Goal: Check status: Check status

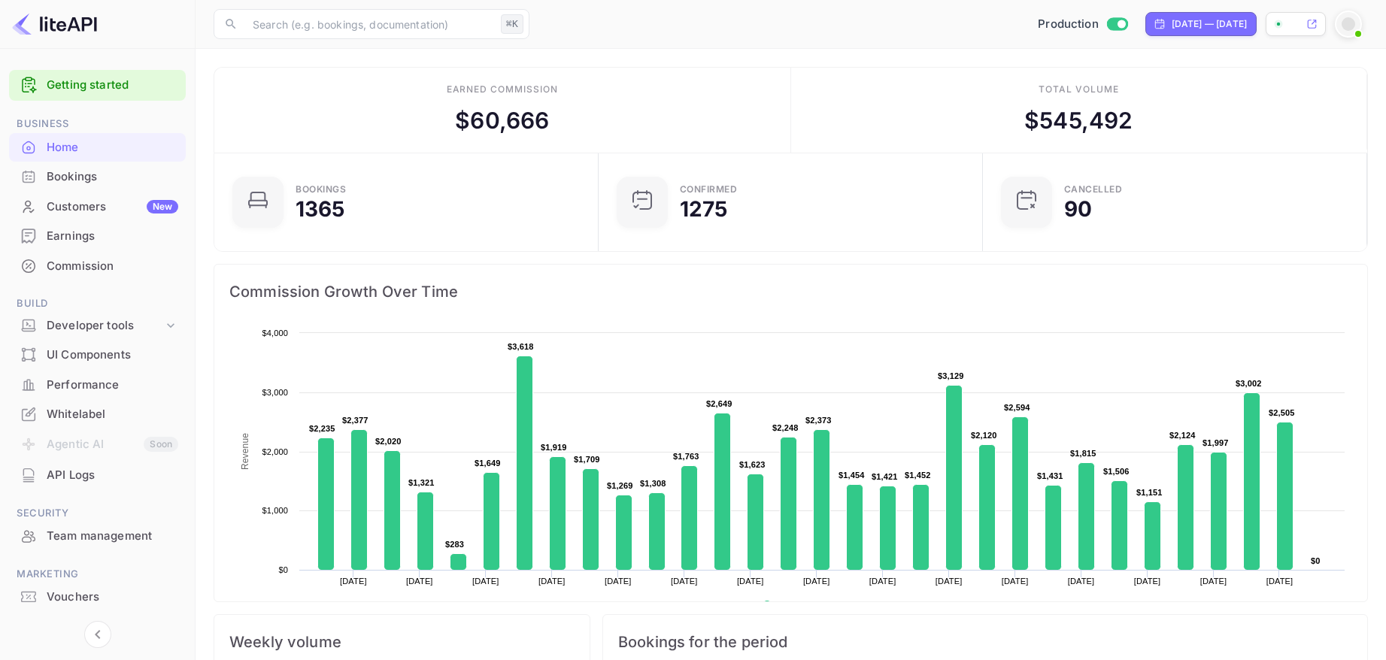
scroll to position [244, 375]
click at [1172, 28] on div "[DATE] — [DATE]" at bounding box center [1209, 24] width 75 height 14
select select "6"
select select "2025"
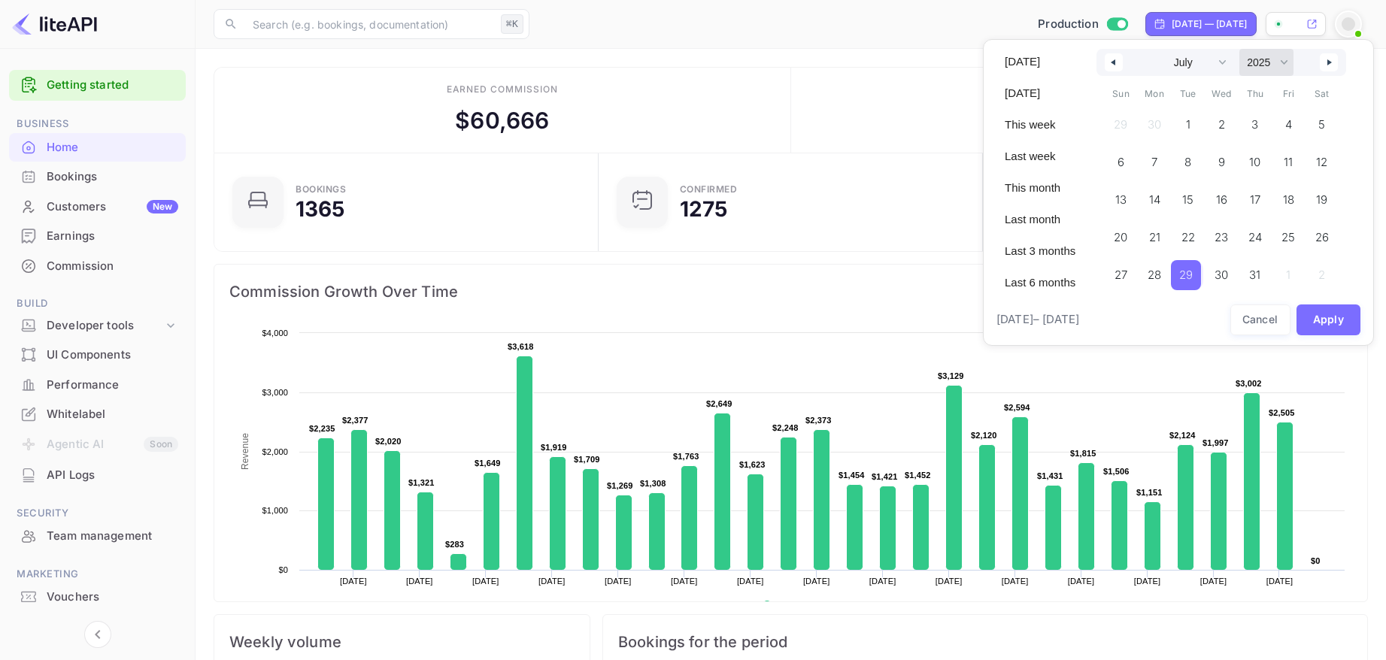
drag, startPoint x: 1192, startPoint y: 275, endPoint x: 1275, endPoint y: 67, distance: 224.4
click at [1192, 275] on span "29" at bounding box center [1186, 275] width 14 height 27
click at [1332, 61] on button "button" at bounding box center [1329, 62] width 18 height 18
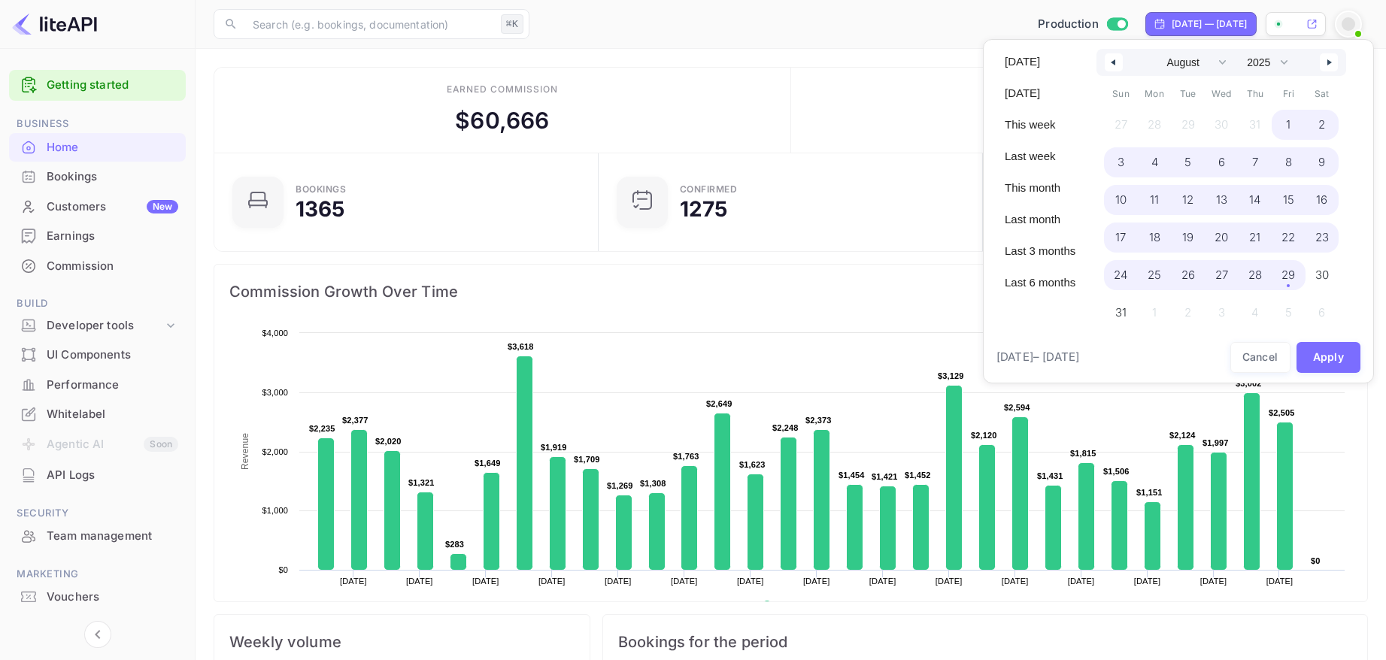
click at [1289, 277] on span "29" at bounding box center [1288, 275] width 14 height 27
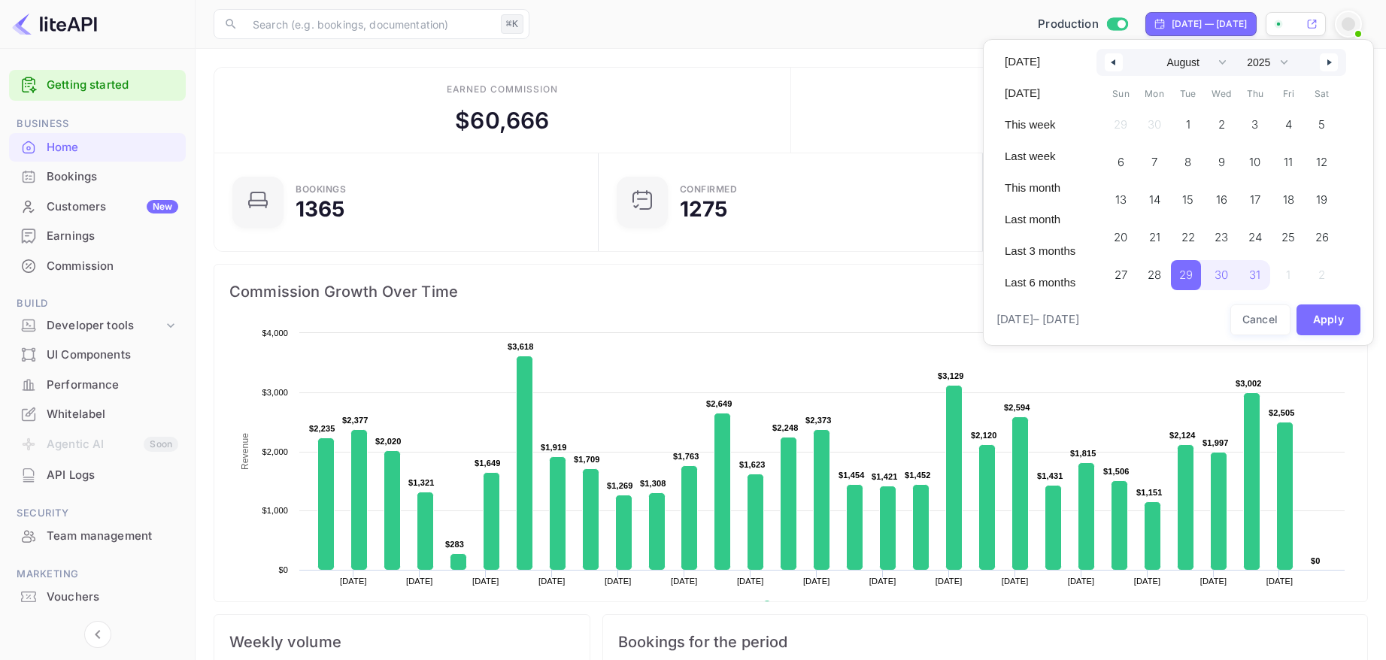
select select "6"
click at [1314, 321] on button "Apply" at bounding box center [1329, 320] width 65 height 31
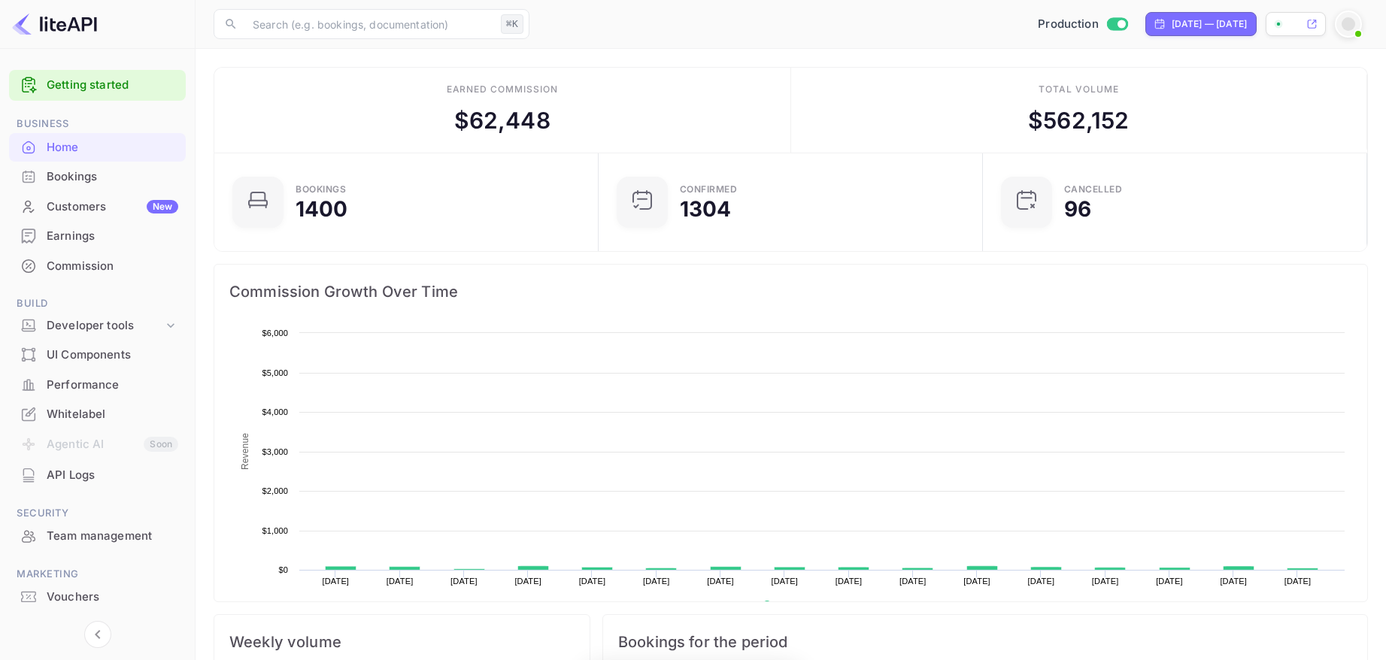
scroll to position [244, 375]
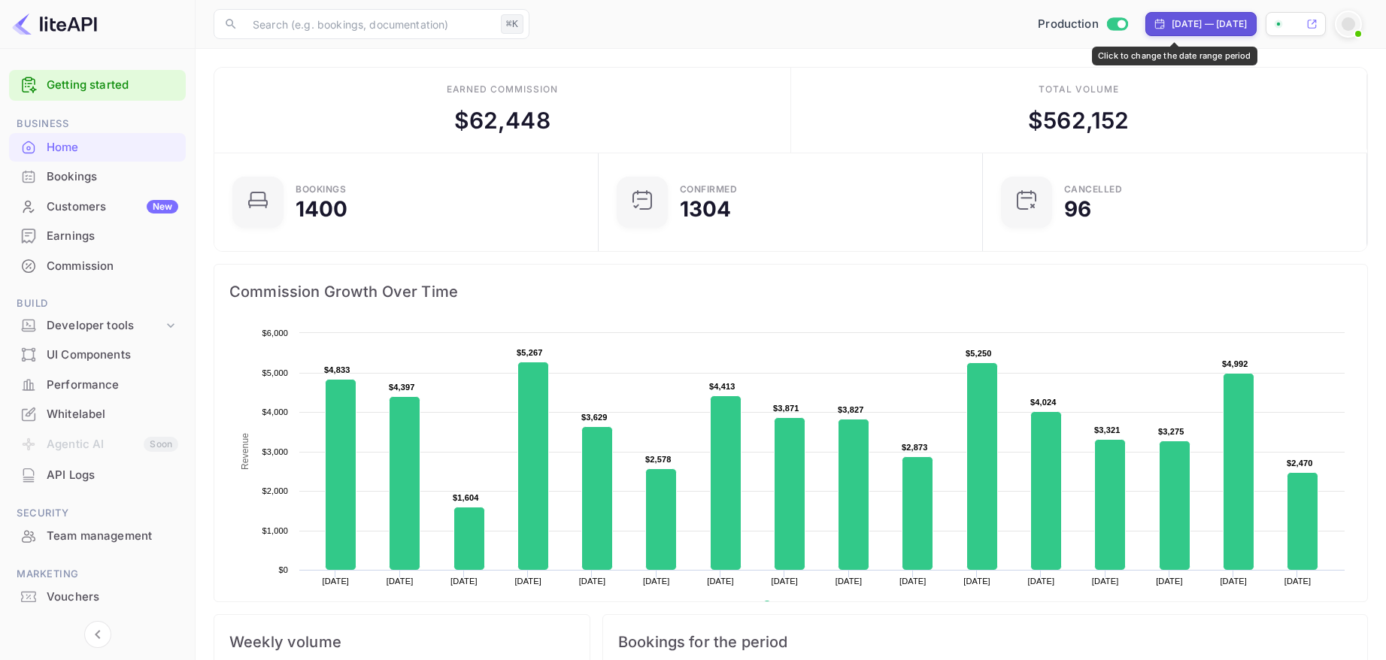
click at [1172, 23] on div "[DATE] — [DATE]" at bounding box center [1209, 24] width 75 height 14
select select "6"
select select "2025"
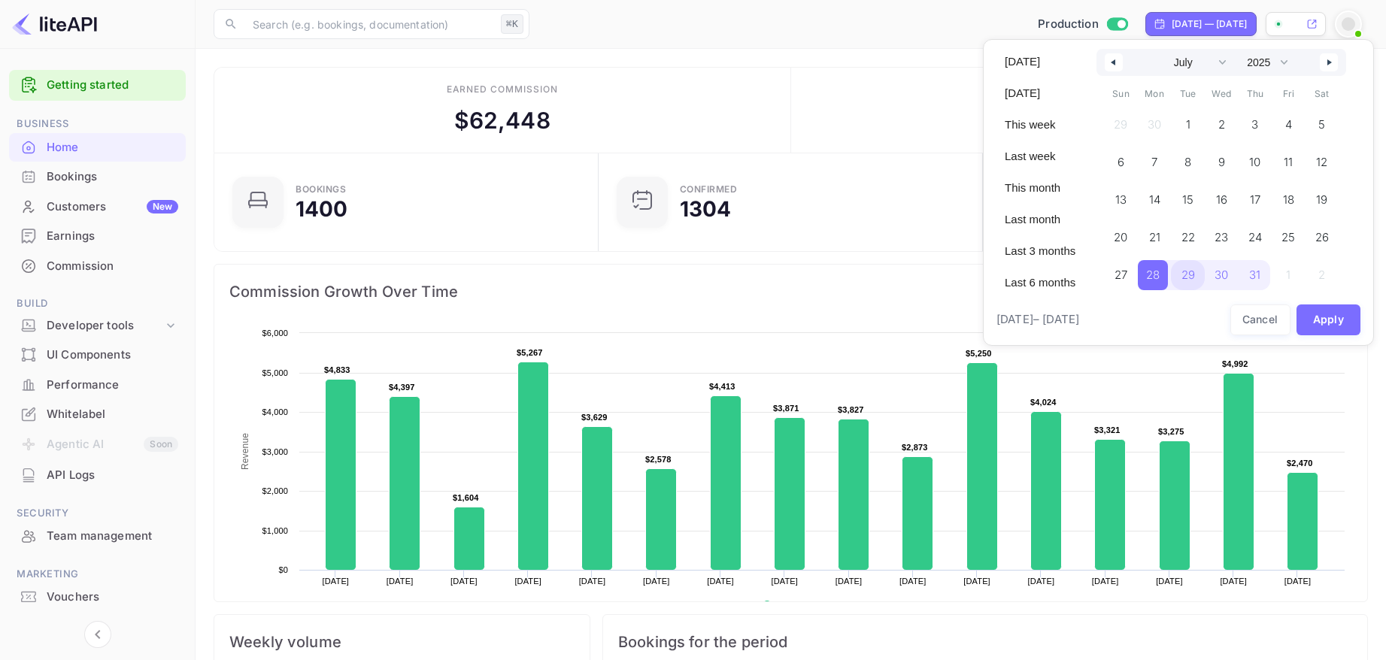
click at [1190, 277] on span "29" at bounding box center [1188, 275] width 14 height 27
drag, startPoint x: 1335, startPoint y: 59, endPoint x: 1296, endPoint y: 156, distance: 104.6
click at [1334, 59] on button "button" at bounding box center [1329, 62] width 18 height 18
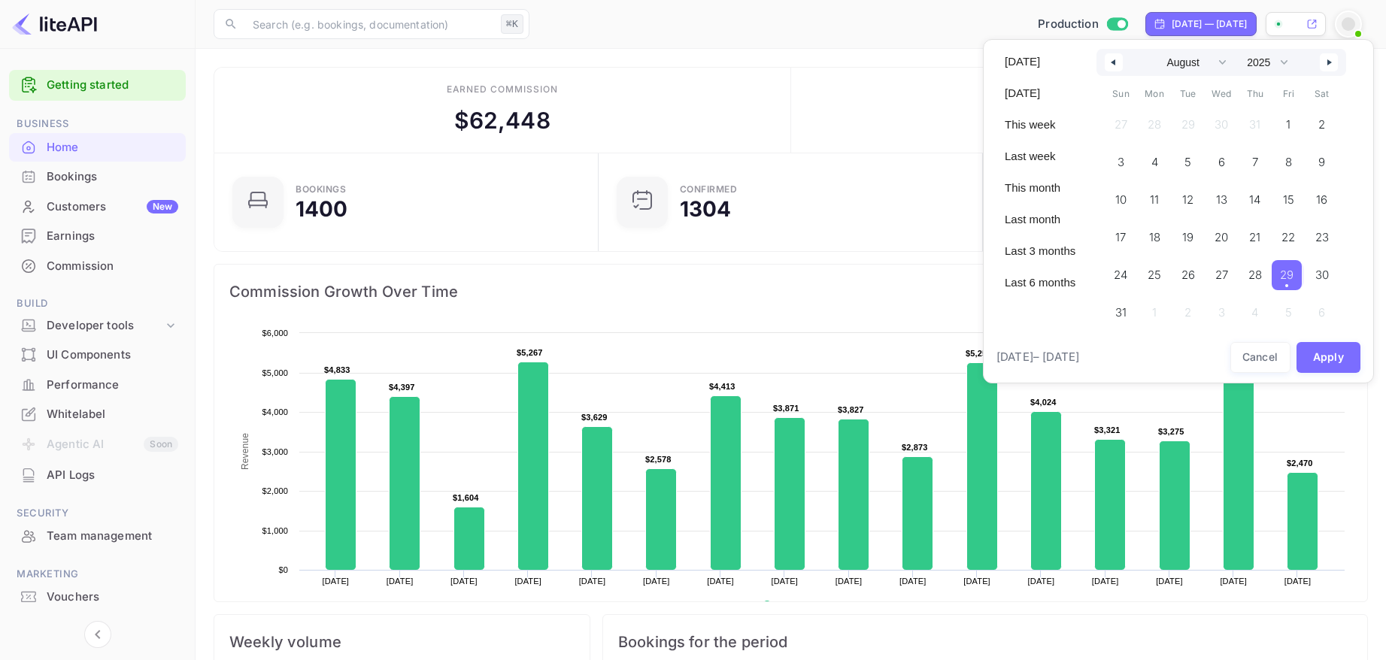
click at [1294, 281] on span "29" at bounding box center [1287, 275] width 14 height 27
select select "6"
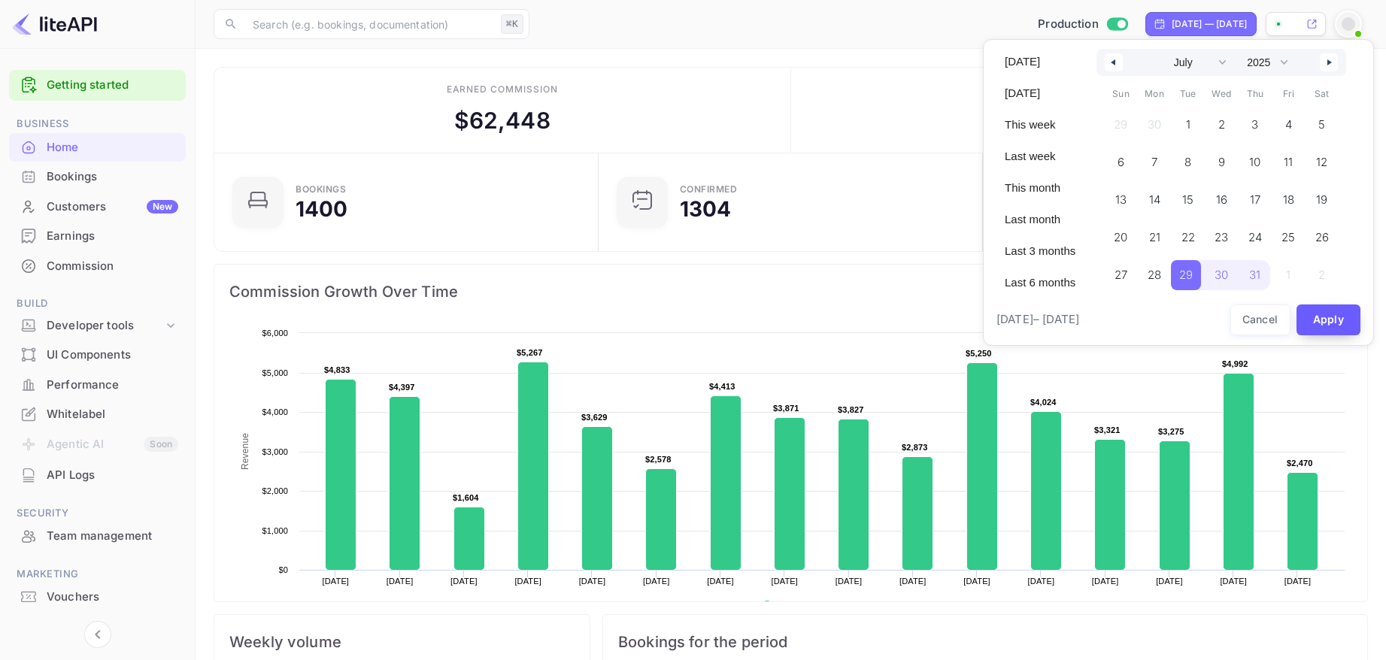
click at [1322, 317] on button "Apply" at bounding box center [1329, 320] width 65 height 31
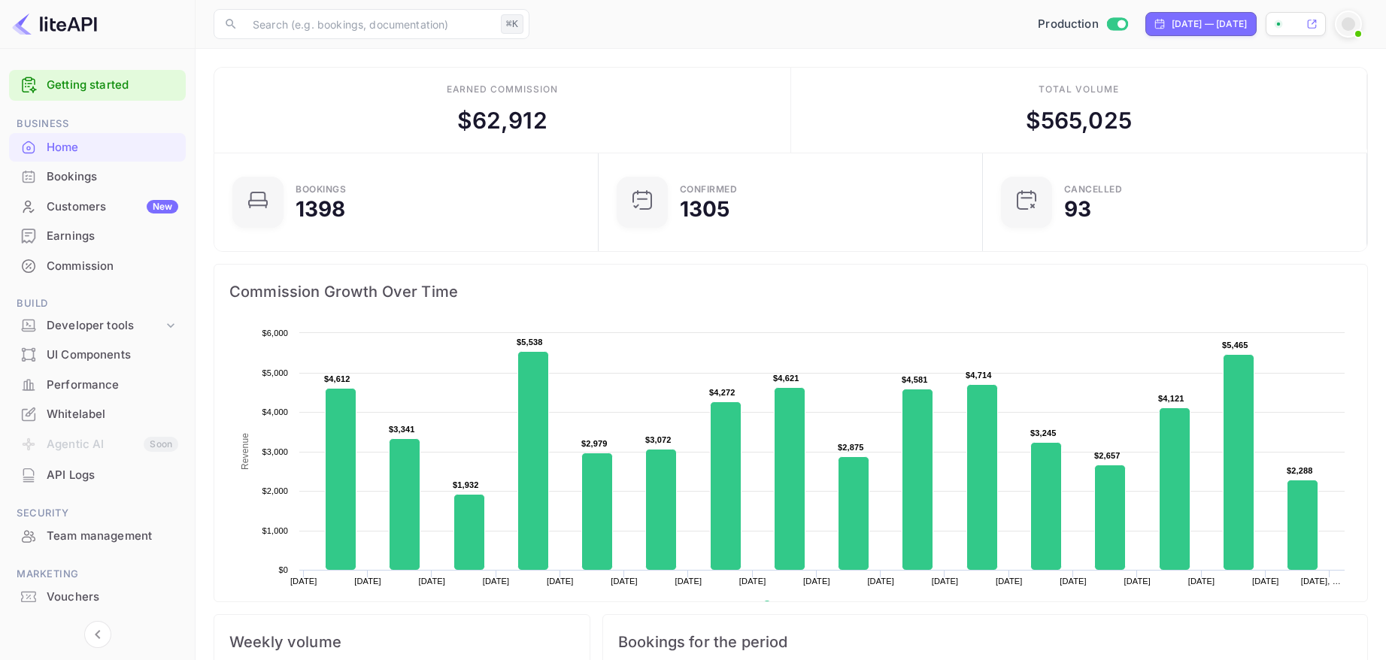
scroll to position [6, 0]
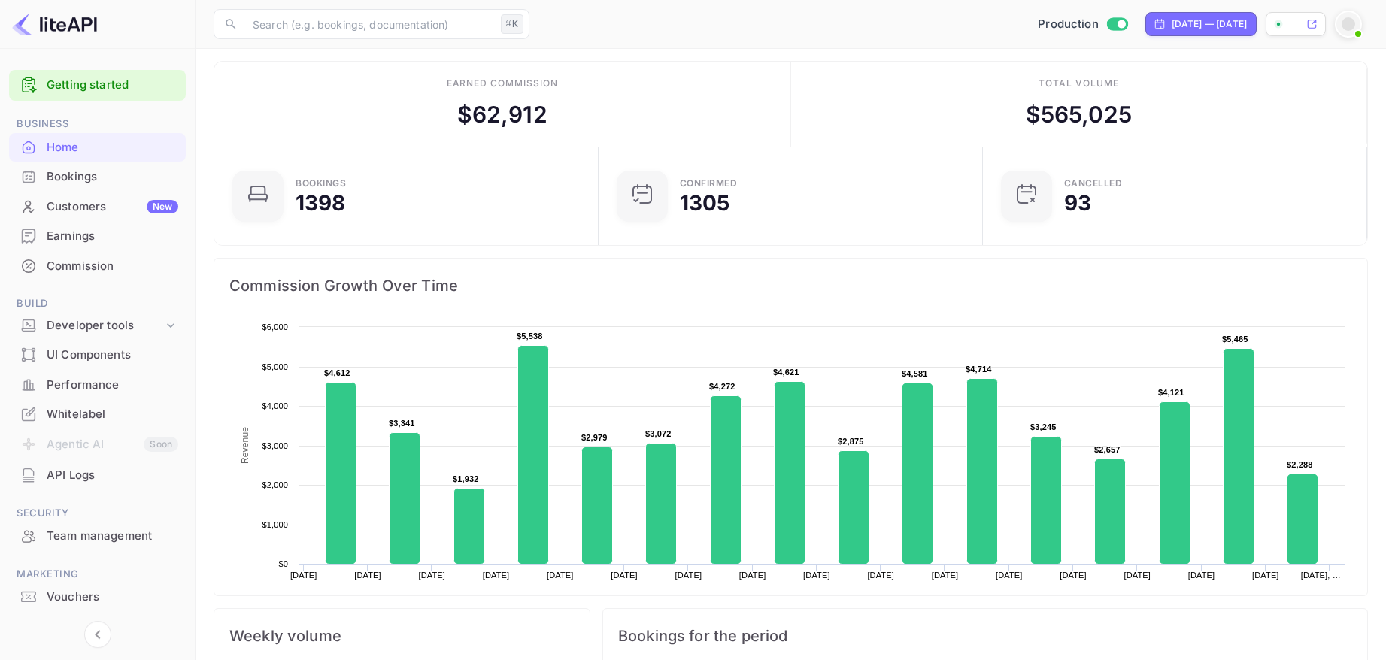
click at [101, 235] on div "Earnings" at bounding box center [113, 236] width 132 height 17
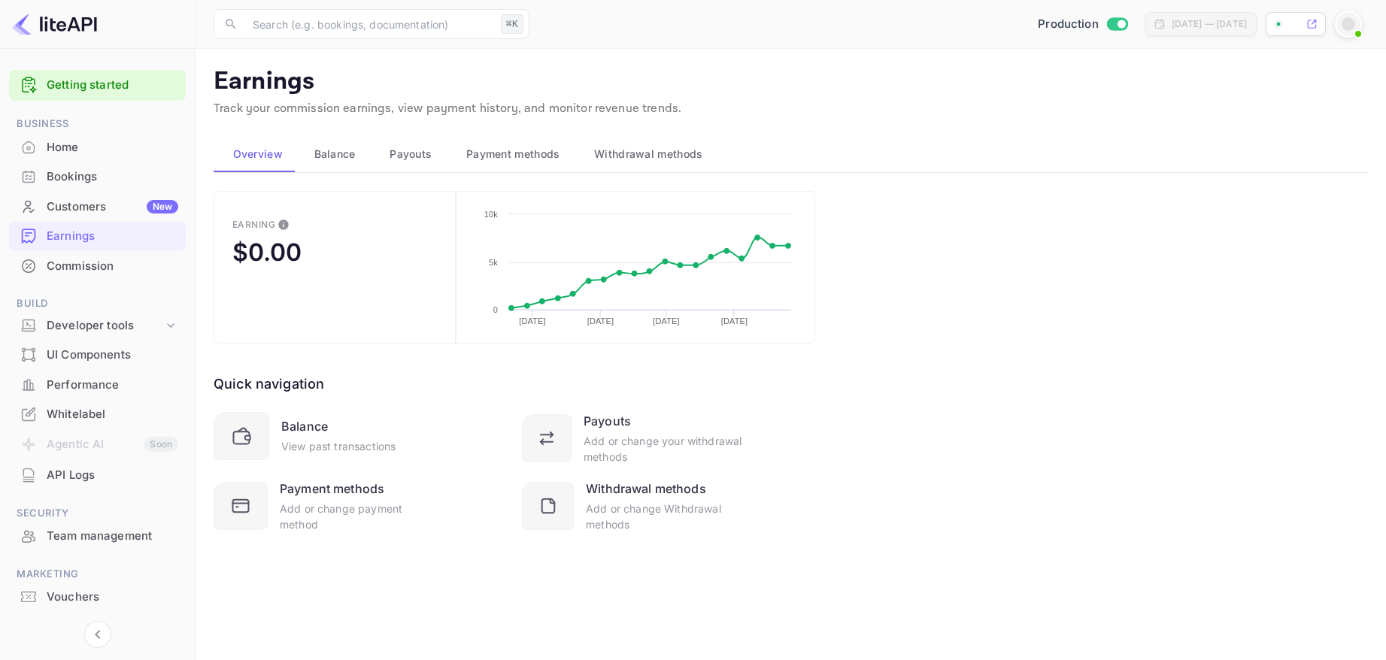
click at [423, 158] on span "Payouts" at bounding box center [411, 154] width 42 height 18
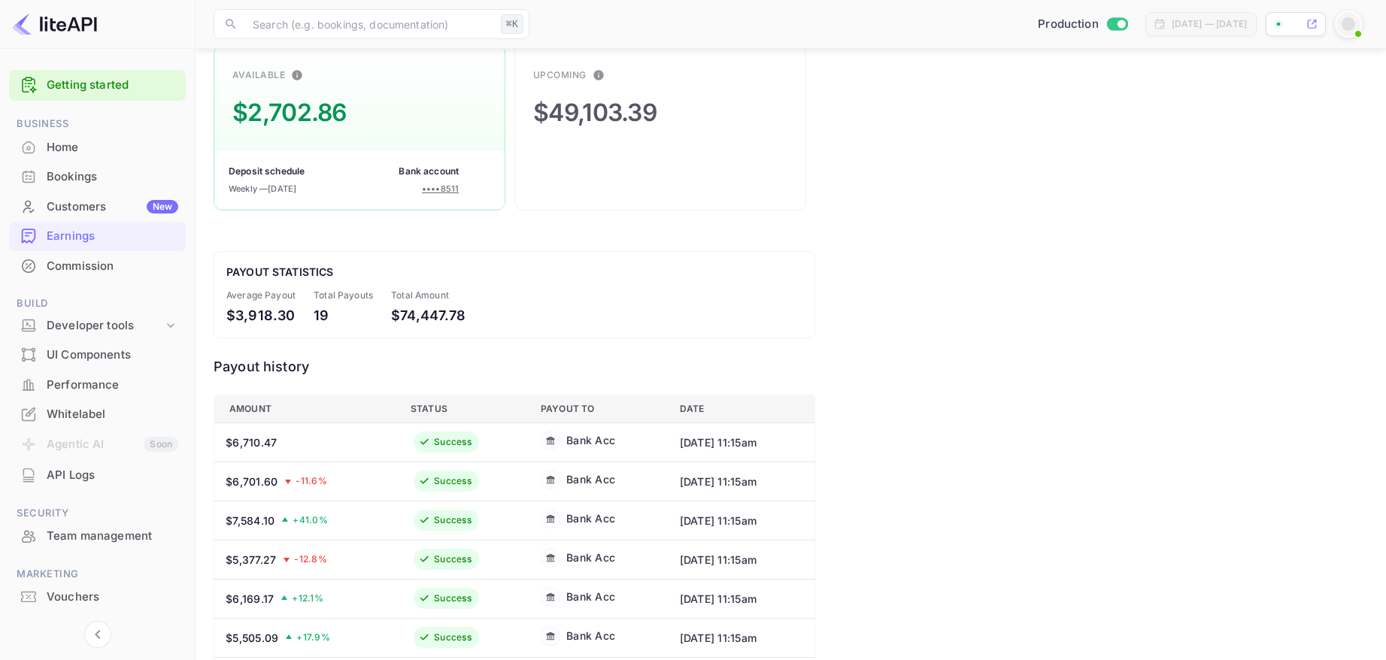
scroll to position [147, 0]
